Goal: Task Accomplishment & Management: Use online tool/utility

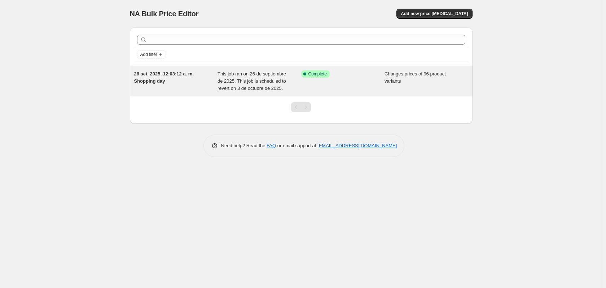
click at [252, 84] on div "This job ran on 26 de septiembre de 2025. This job is scheduled to revert on 3 …" at bounding box center [259, 81] width 84 height 22
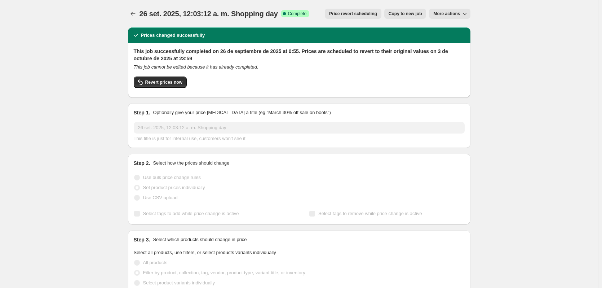
select select "collection"
click at [156, 85] on button "Revert prices now" at bounding box center [160, 82] width 53 height 12
checkbox input "false"
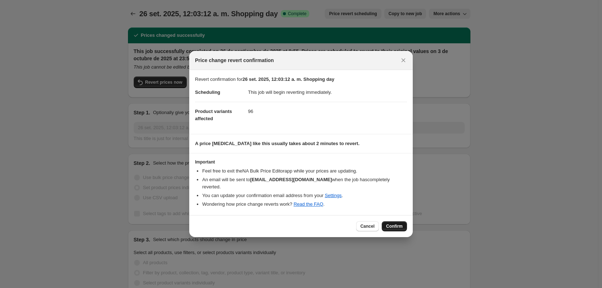
click at [391, 223] on span "Confirm" at bounding box center [394, 226] width 17 height 6
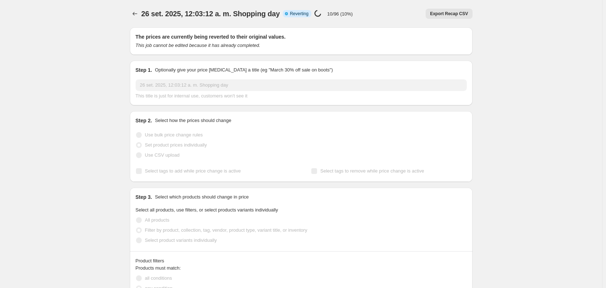
select select "collection"
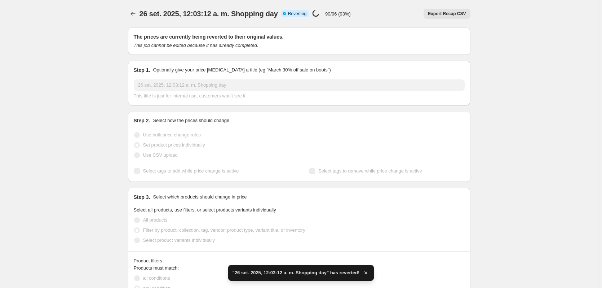
checkbox input "true"
